Goal: Task Accomplishment & Management: Use online tool/utility

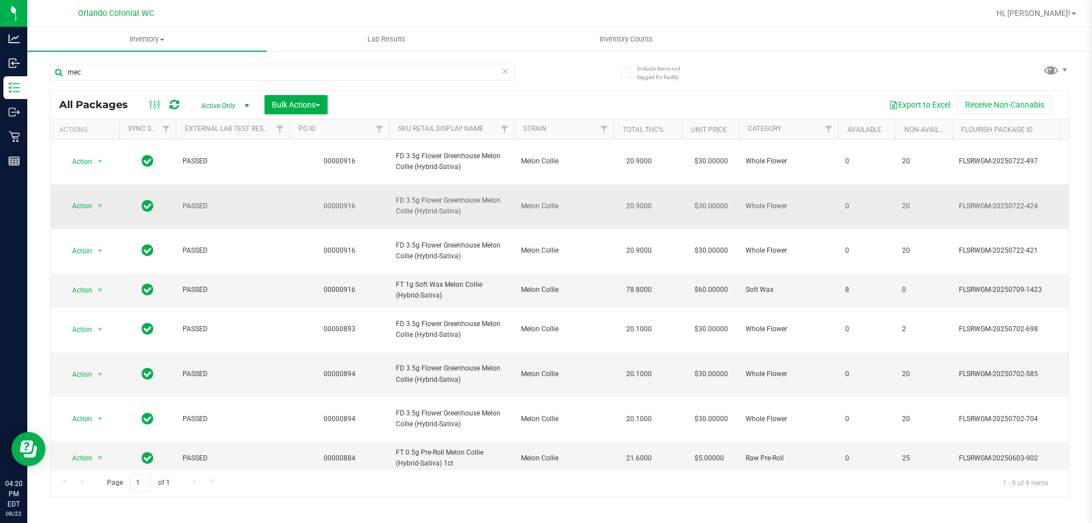
click at [426, 195] on span "FD 3.5g Flower Greenhouse Melon Collie (Hybrid-Sativa)" at bounding box center [452, 206] width 112 height 22
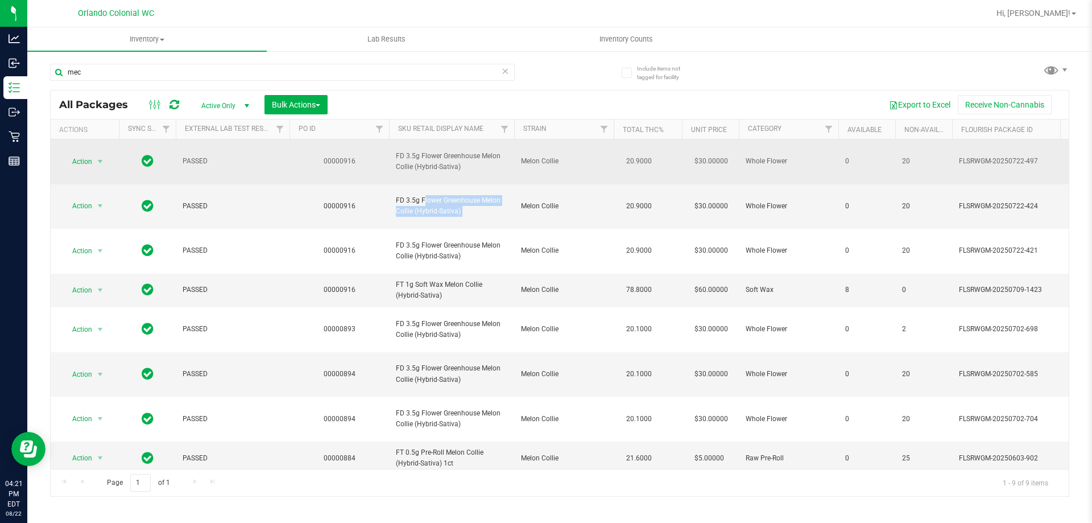
copy tr "FD 3.5g Flower Greenhouse Melon Collie (Hybrid-Sativa)"
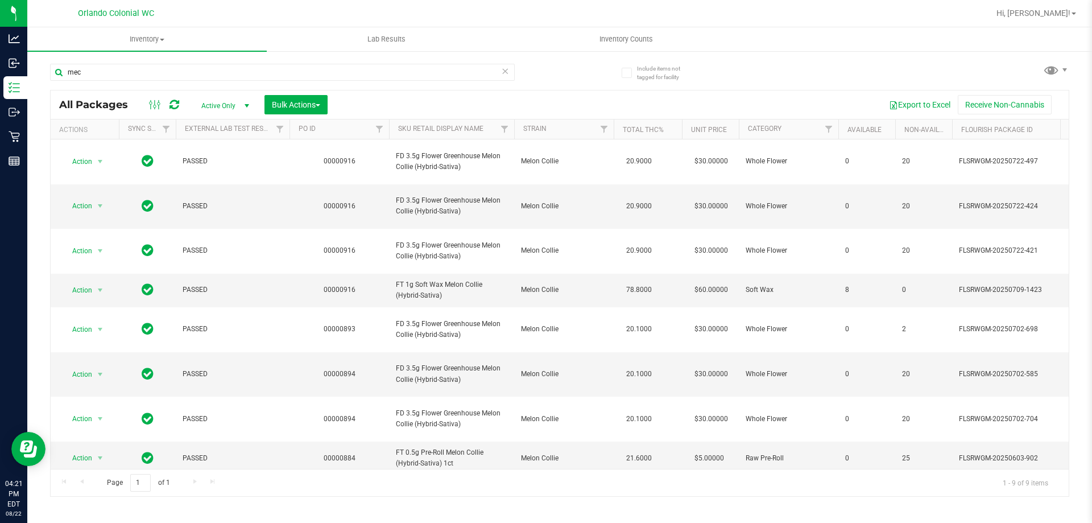
click at [234, 62] on div "mec" at bounding box center [305, 71] width 510 height 36
click at [235, 67] on input "mec" at bounding box center [282, 72] width 465 height 17
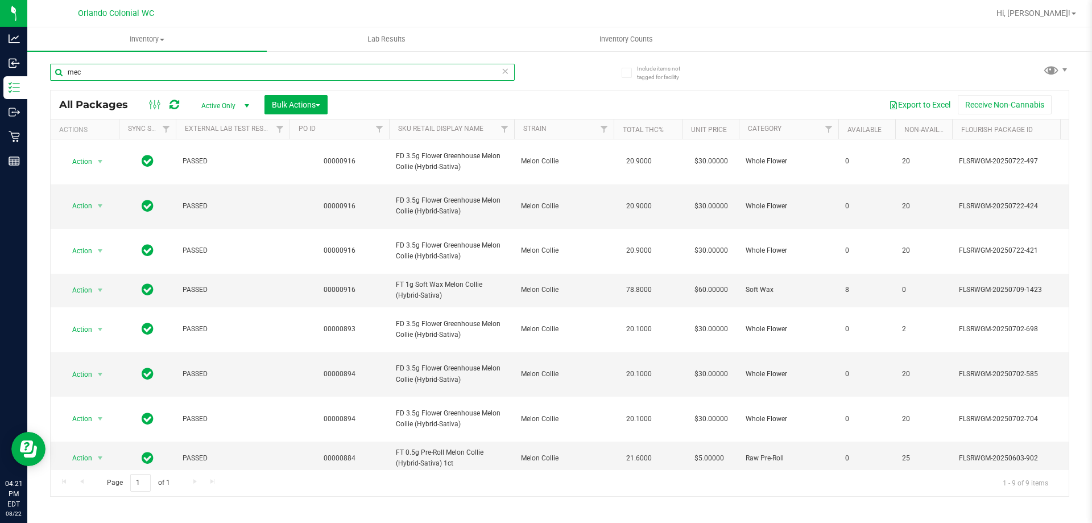
paste input "FD 3.5g Flower Greenhouse Melon Collie (Hybrid-Sativa)"
type input "FD 3.5g Flower Greenhouse Melon Collie (Hybrid-Sativa)"
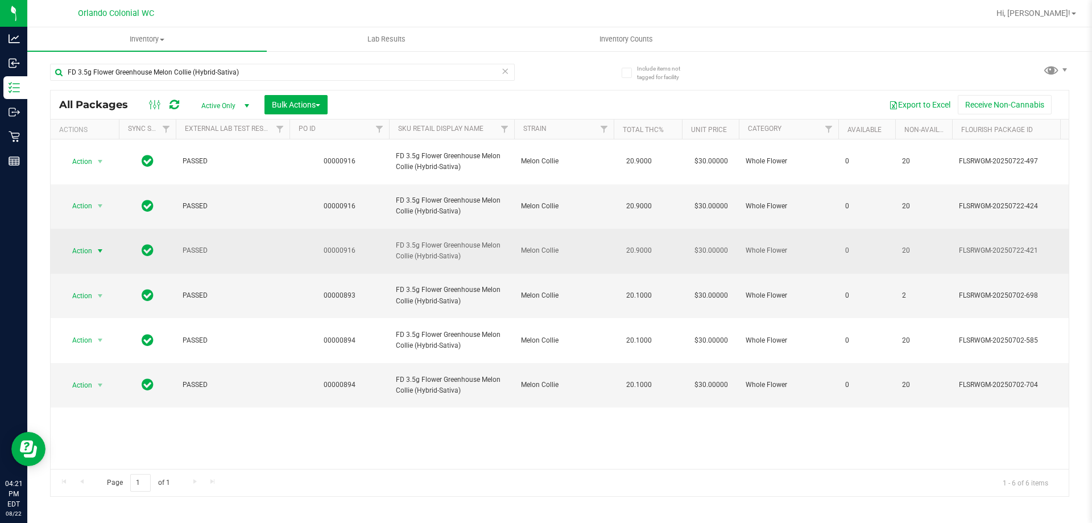
click at [72, 243] on span "Action" at bounding box center [77, 251] width 31 height 16
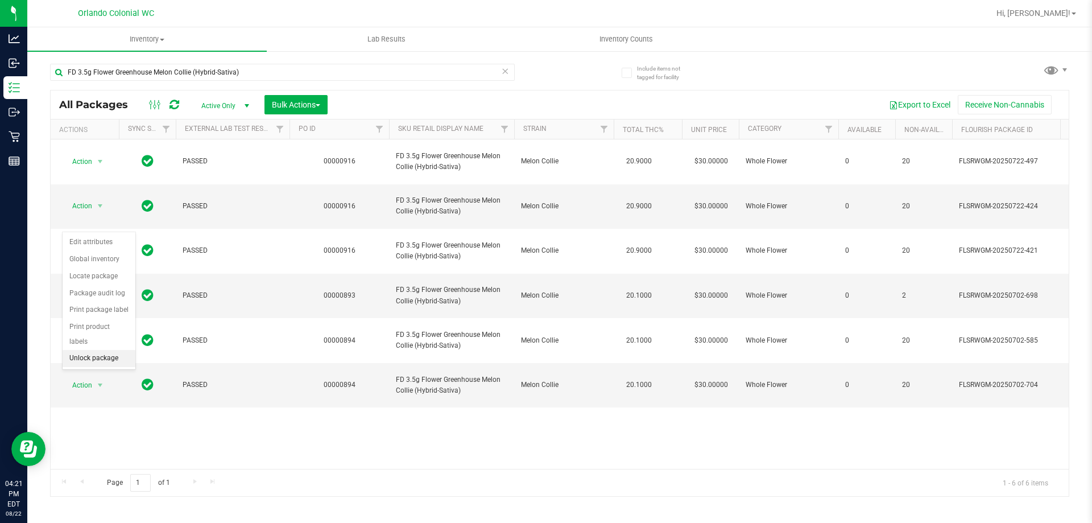
click at [117, 350] on li "Unlock package" at bounding box center [99, 358] width 73 height 17
click at [497, 68] on input "FD 3.5g Flower Greenhouse Melon Collie (Hybrid-Sativa)" at bounding box center [282, 72] width 465 height 17
click at [507, 73] on icon at bounding box center [505, 71] width 8 height 14
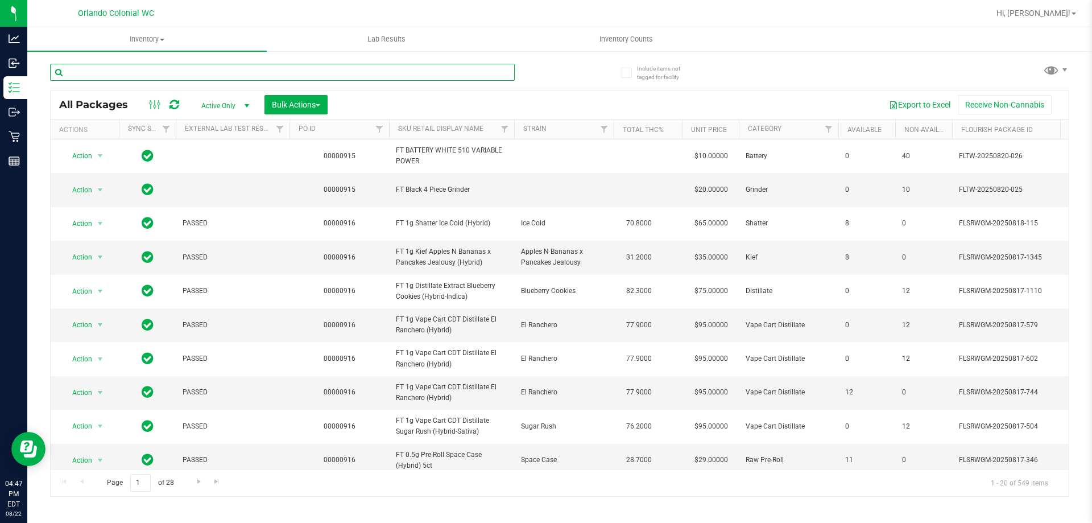
click at [257, 73] on input "text" at bounding box center [282, 72] width 465 height 17
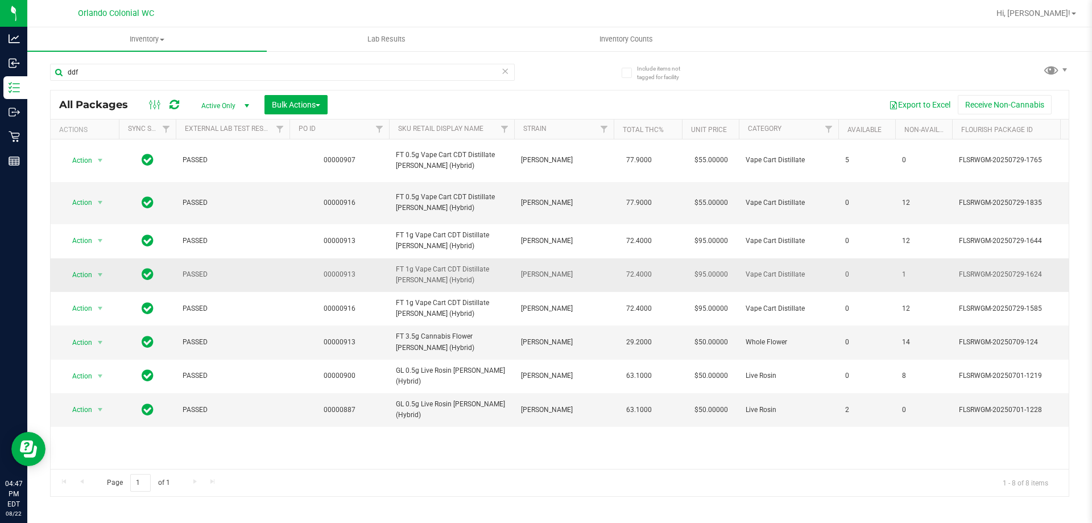
click at [436, 265] on span "FT 1g Vape Cart CDT Distillate [PERSON_NAME] (Hybrid)" at bounding box center [452, 275] width 112 height 22
copy tr "FT 1g Vape Cart CDT Distillate [PERSON_NAME] (Hybrid)"
click at [456, 77] on input "ddf" at bounding box center [282, 72] width 465 height 17
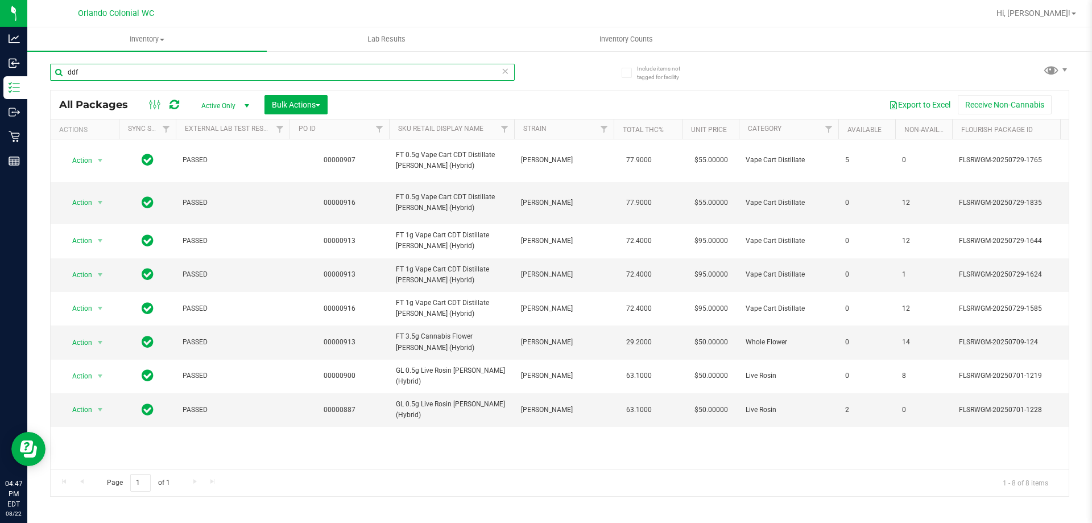
click at [456, 77] on input "ddf" at bounding box center [282, 72] width 465 height 17
paste input "FT 1g Vape Cart CDT Distillate [PERSON_NAME] (Hybrid)"
type input "FT 1g Vape Cart CDT Distillate [PERSON_NAME] (Hybrid)"
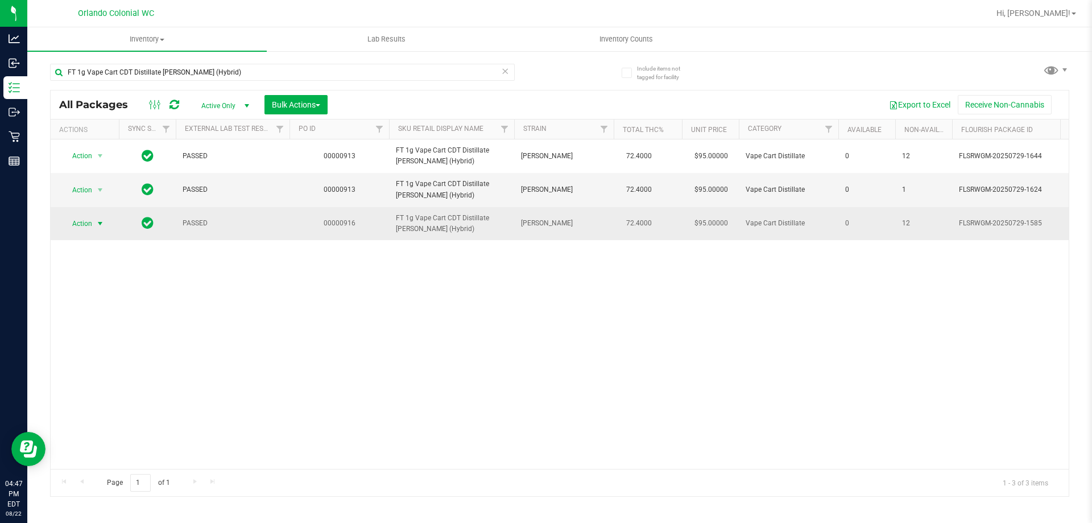
click at [97, 224] on span "select" at bounding box center [100, 223] width 9 height 9
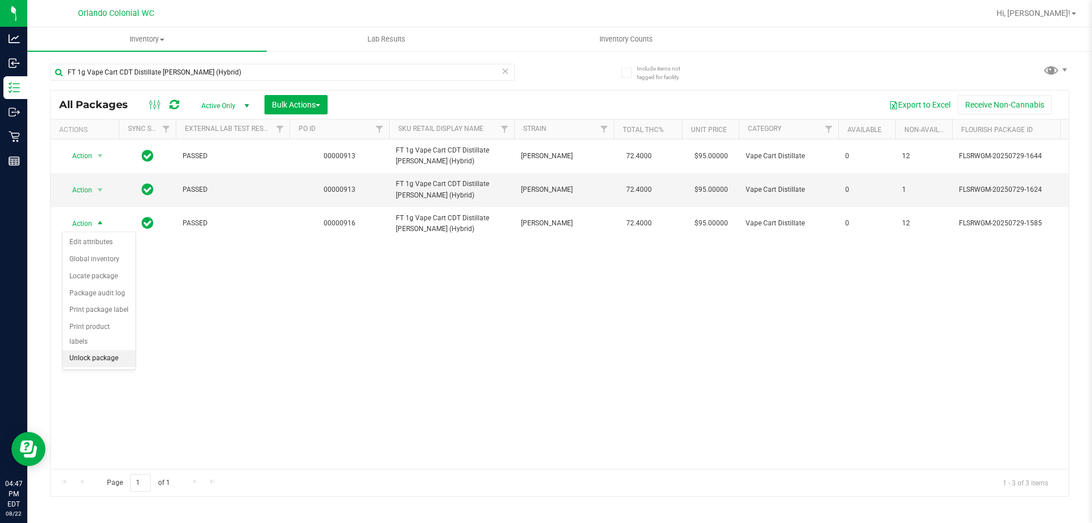
click at [128, 350] on li "Unlock package" at bounding box center [99, 358] width 73 height 17
